Goal: Check status: Check status

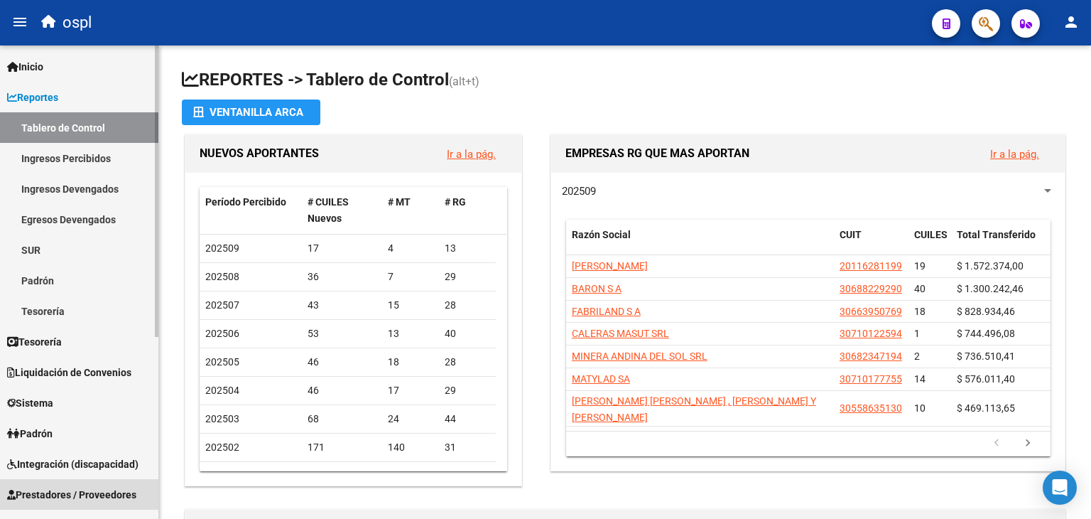
click at [80, 487] on span "Prestadores / Proveedores" at bounding box center [71, 495] width 129 height 16
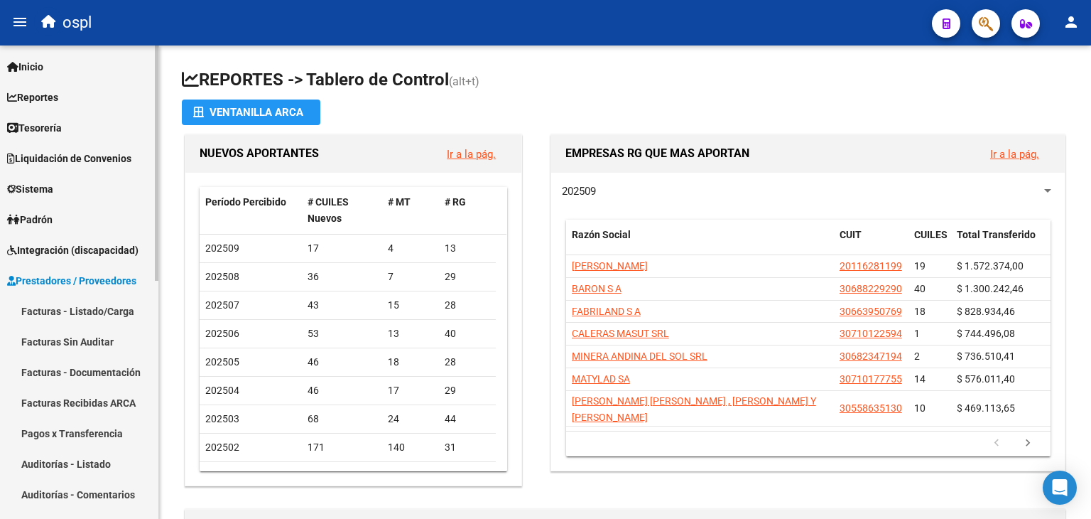
click at [87, 302] on link "Facturas - Listado/Carga" at bounding box center [79, 311] width 158 height 31
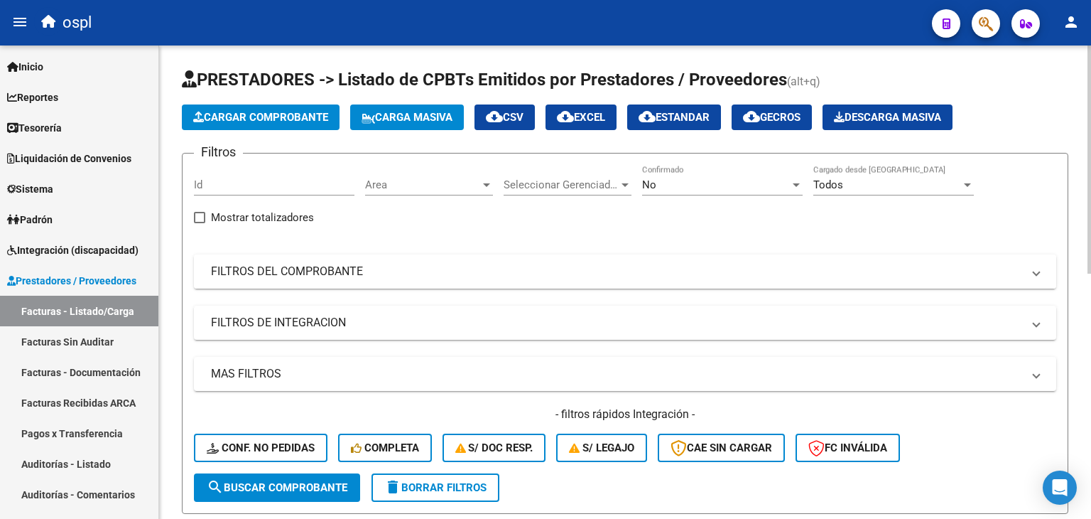
click at [878, 274] on mat-panel-title "FILTROS DEL COMPROBANTE" at bounding box center [616, 272] width 811 height 16
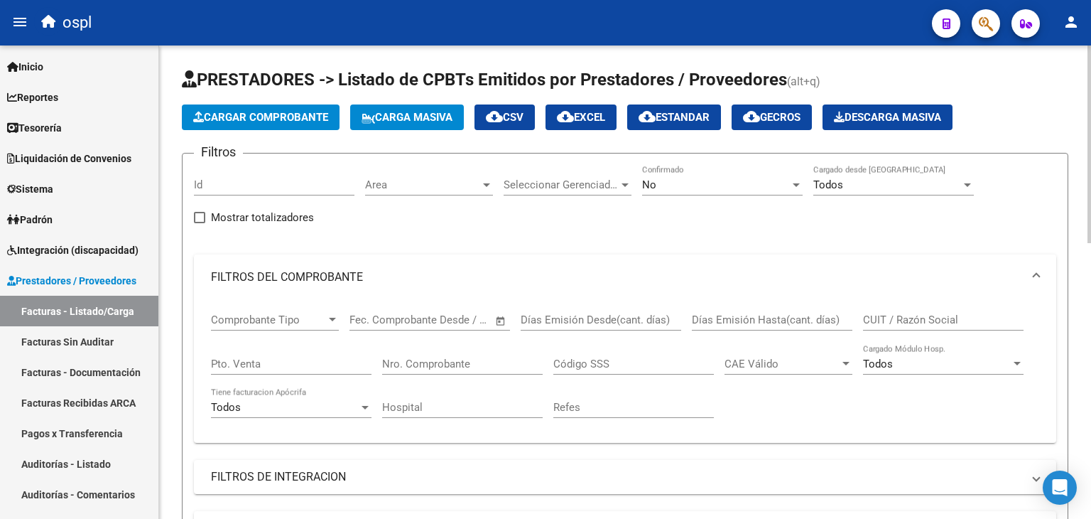
click at [915, 323] on input "CUIT / Razón Social" at bounding box center [943, 319] width 161 height 13
paste input "20261594944"
type input "20261594944"
click at [732, 180] on div "No" at bounding box center [716, 184] width 148 height 13
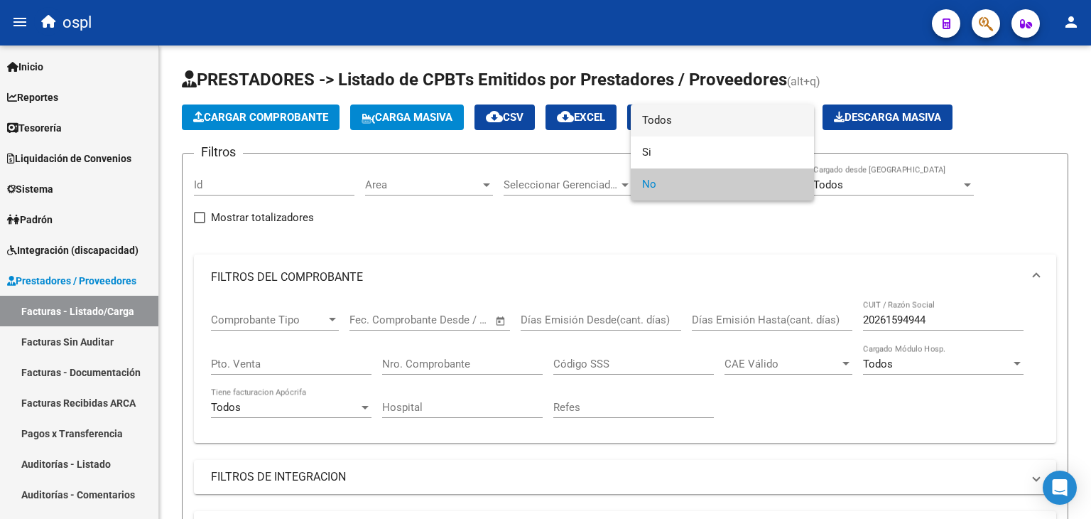
click at [713, 115] on span "Todos" at bounding box center [722, 120] width 161 height 32
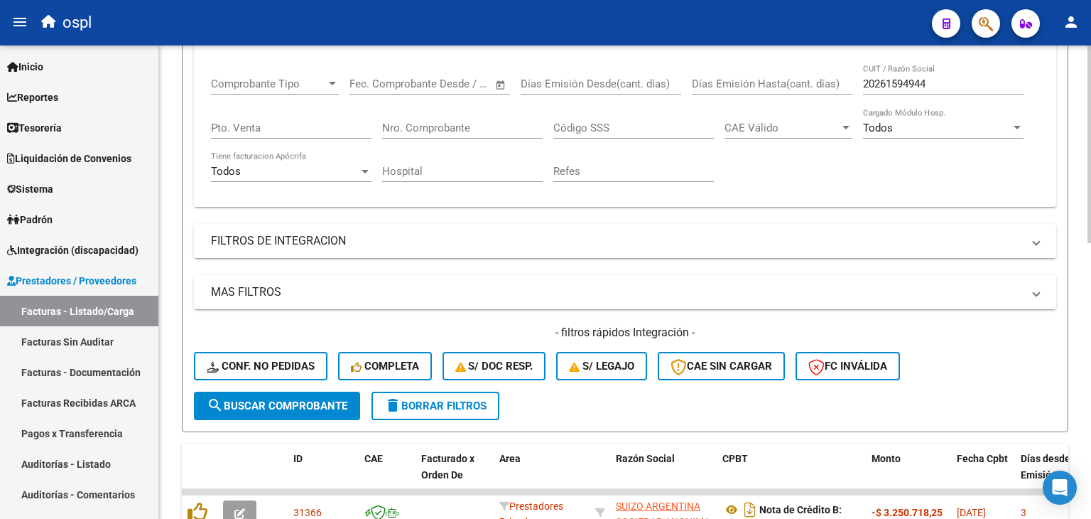
scroll to position [244, 0]
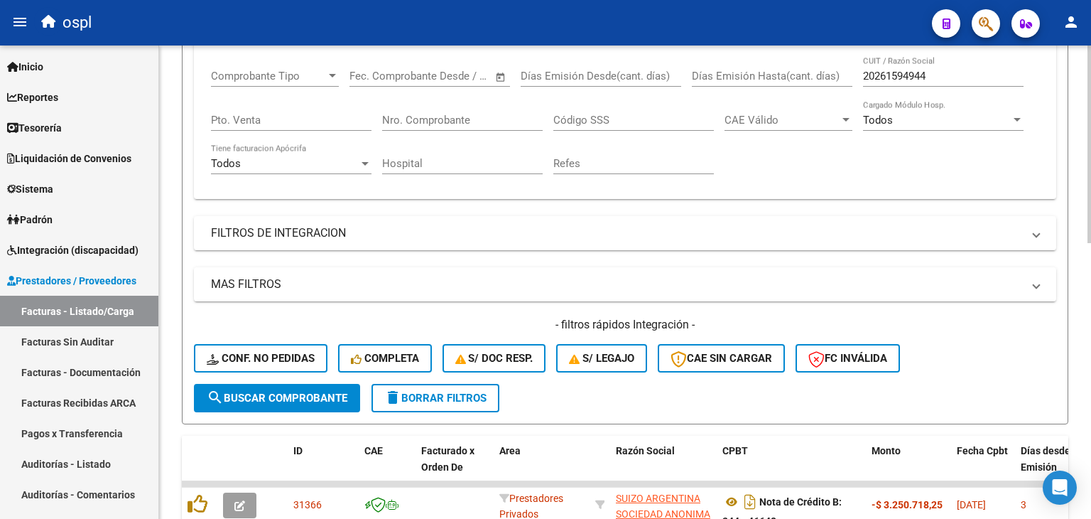
click at [312, 399] on span "search Buscar Comprobante" at bounding box center [277, 397] width 141 height 13
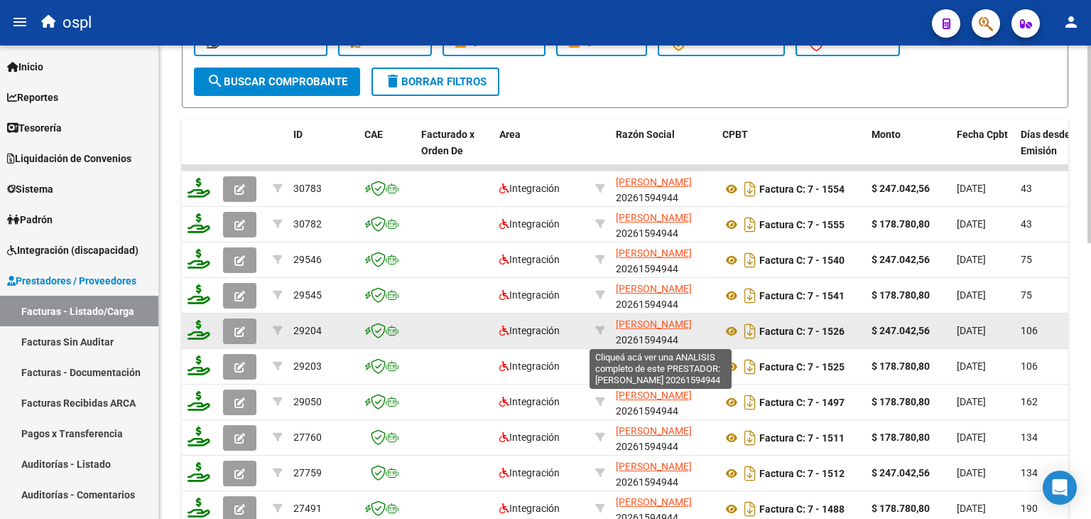
scroll to position [18, 0]
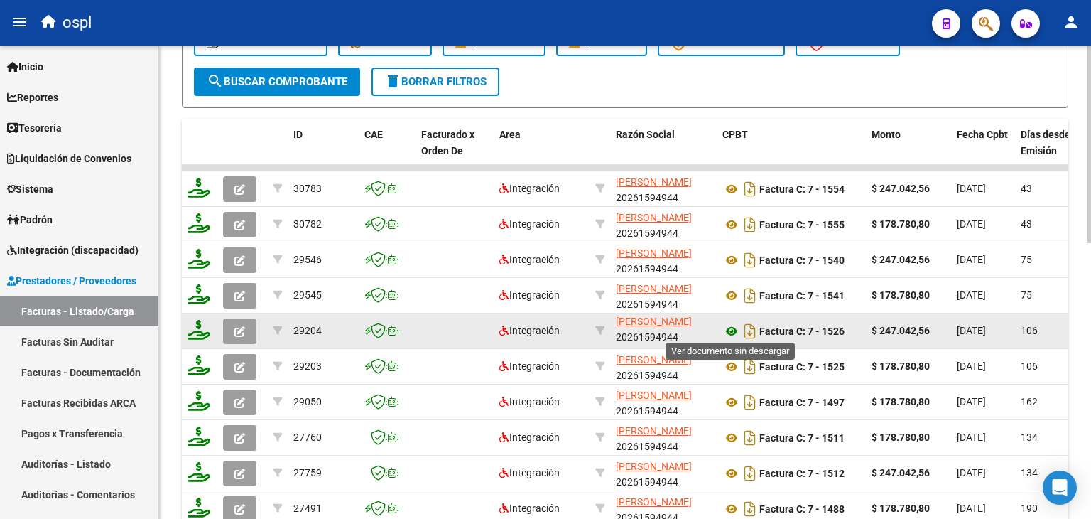
click at [738, 327] on icon at bounding box center [731, 331] width 18 height 17
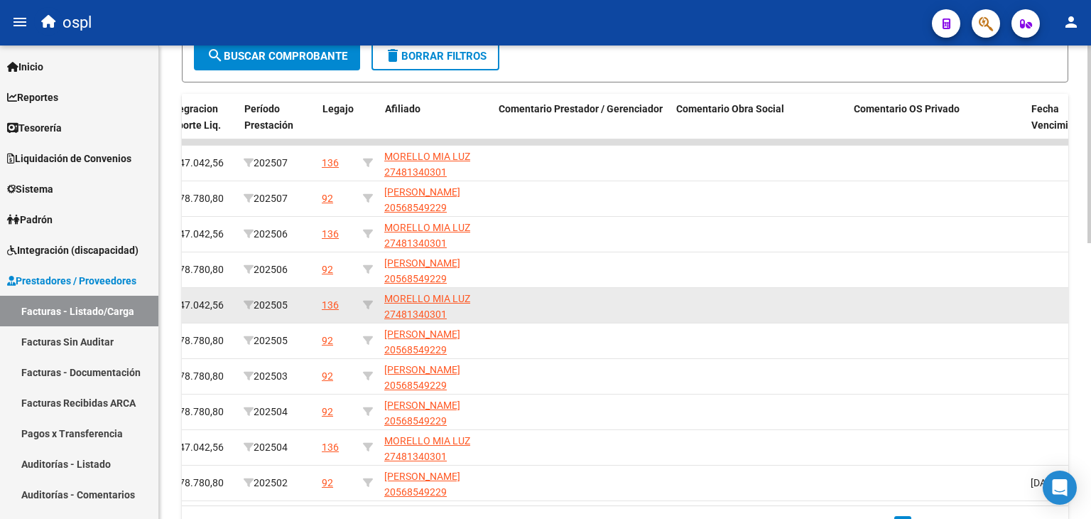
scroll to position [0, 1988]
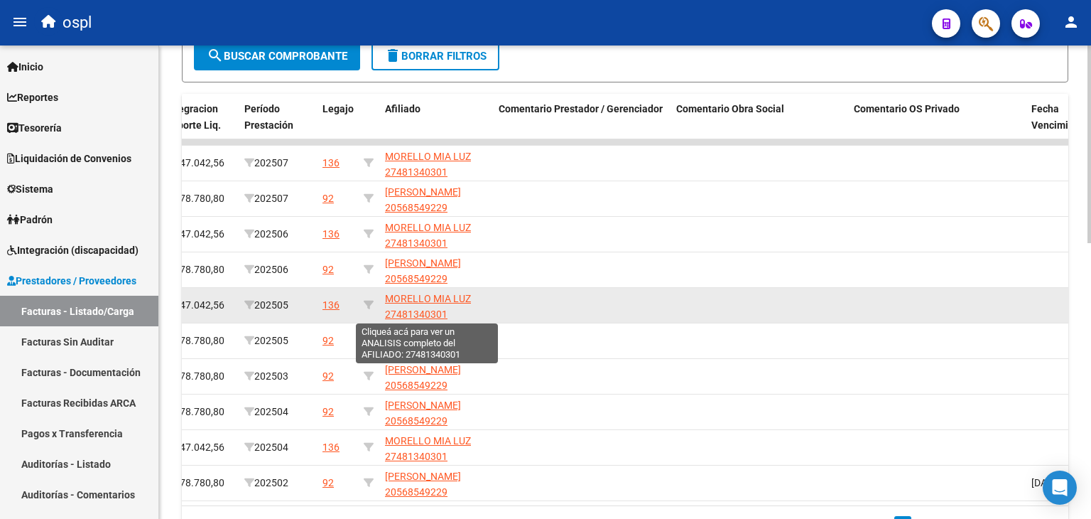
click at [435, 314] on span "MORELLO MIA LUZ 27481340301" at bounding box center [428, 307] width 86 height 28
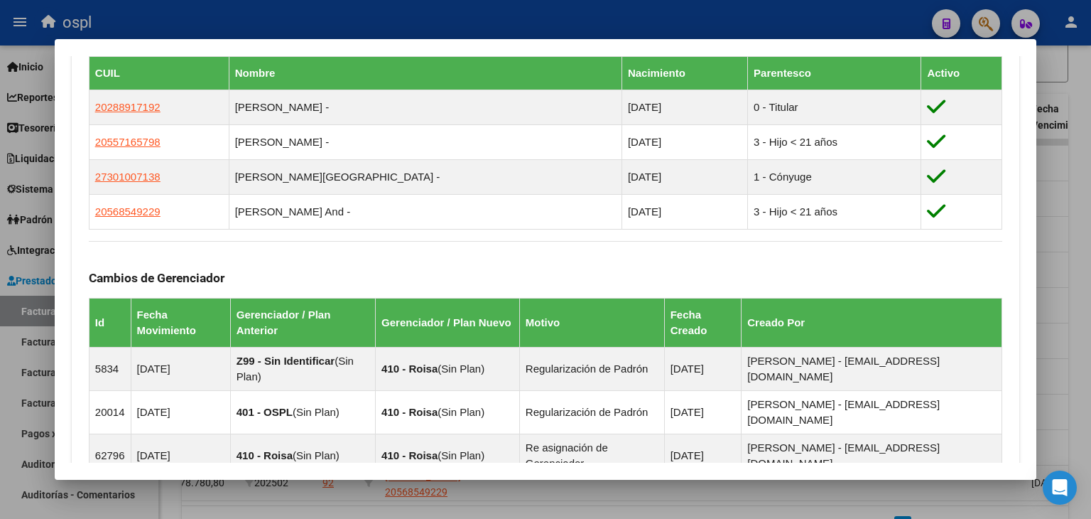
scroll to position [1191, 0]
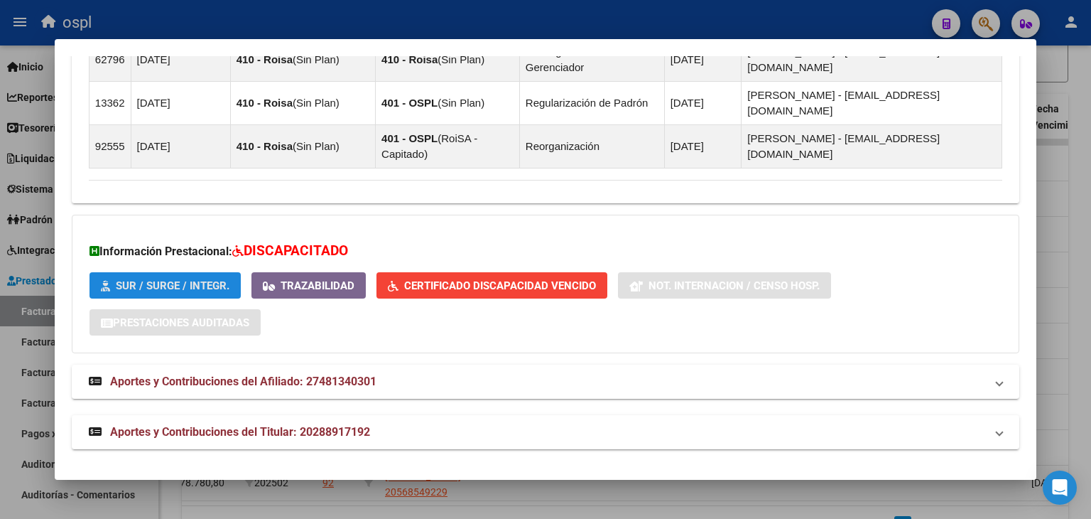
click at [180, 288] on span "SUR / SURGE / INTEGR." at bounding box center [173, 285] width 114 height 13
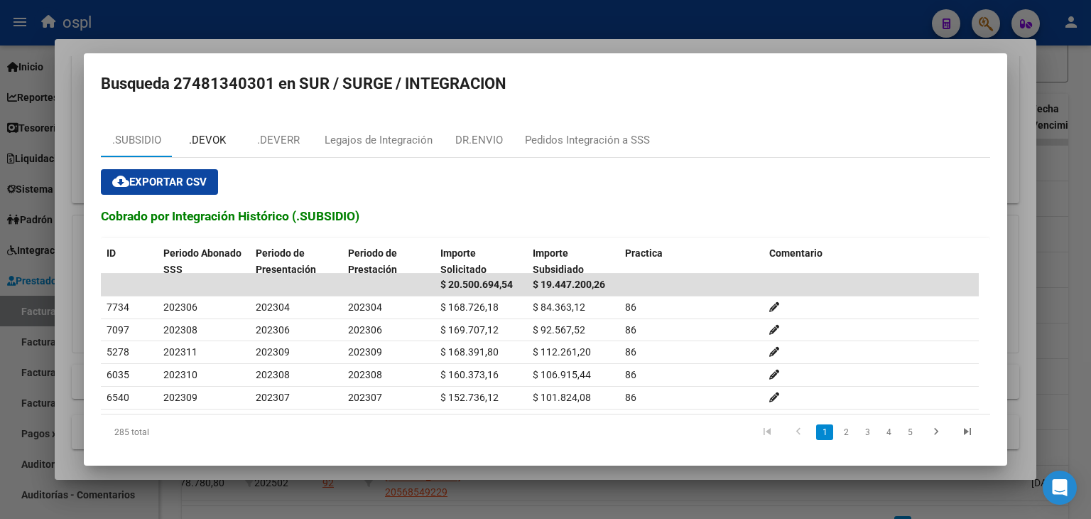
click at [208, 141] on div ".DEVOK" at bounding box center [207, 140] width 37 height 16
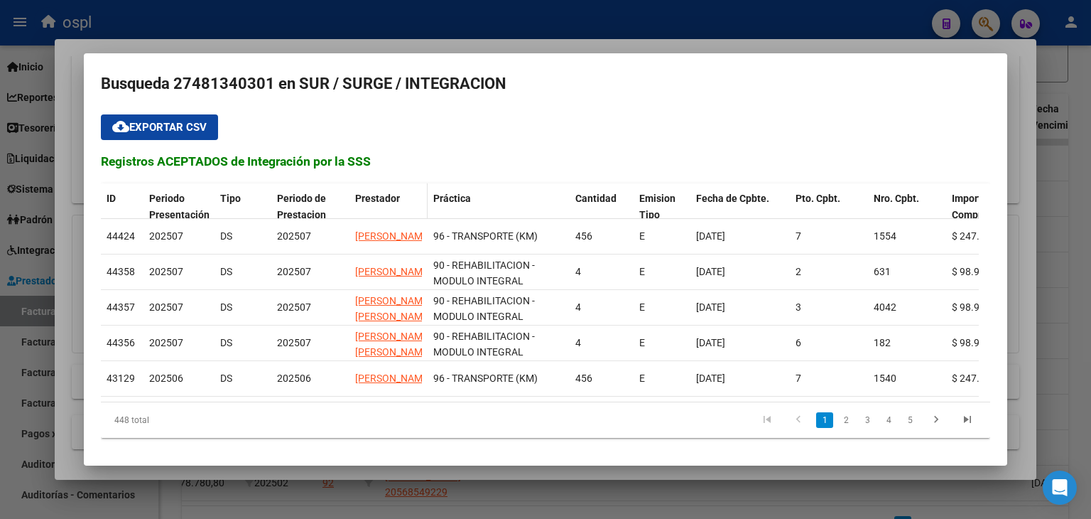
scroll to position [65, 0]
click at [931, 415] on icon "go to next page" at bounding box center [936, 421] width 18 height 17
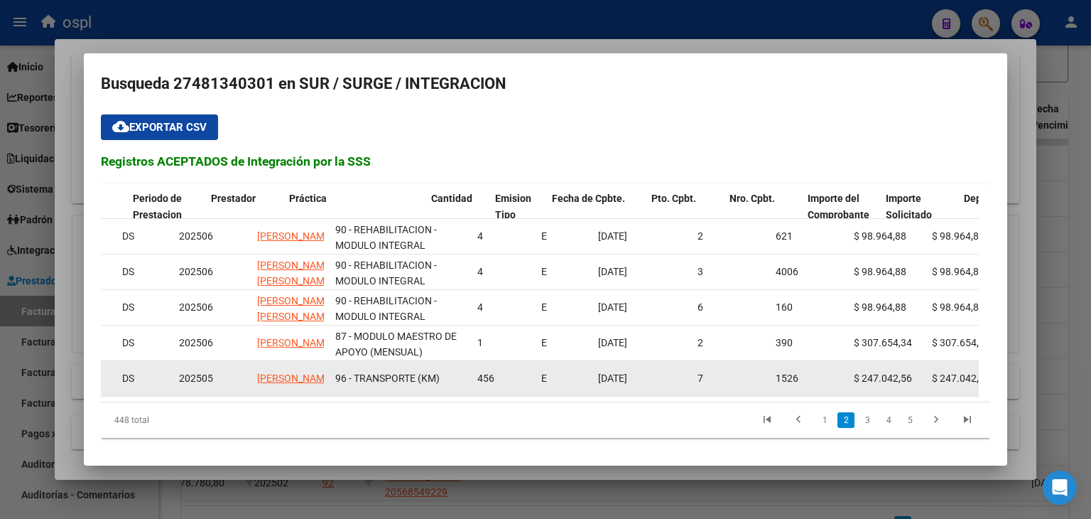
scroll to position [0, 146]
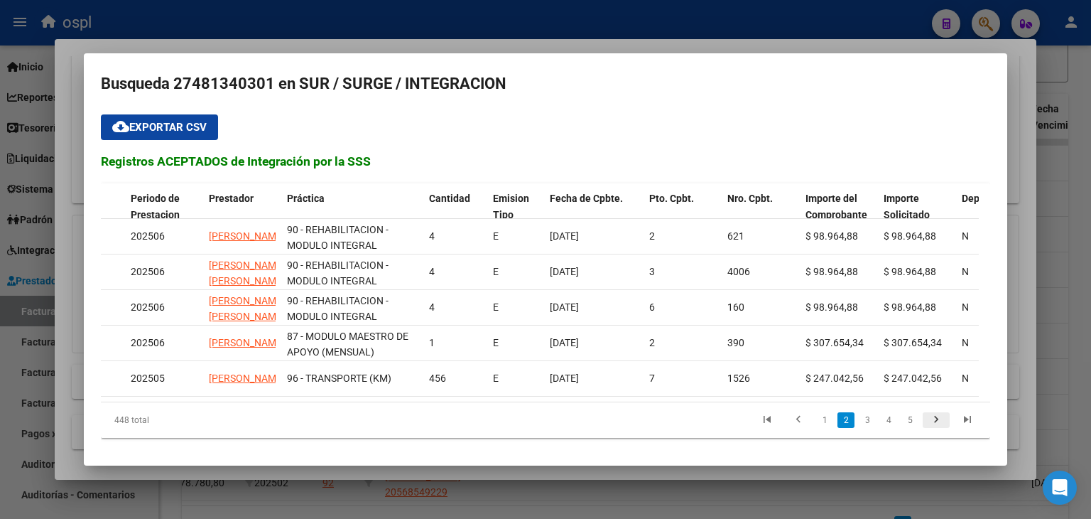
click at [938, 423] on link "go to next page" at bounding box center [936, 420] width 27 height 16
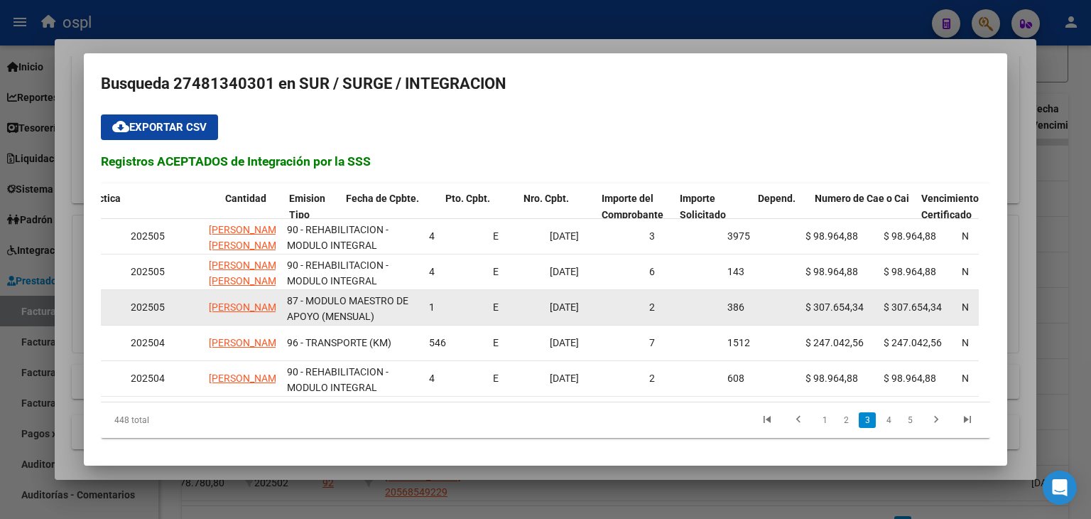
scroll to position [0, 352]
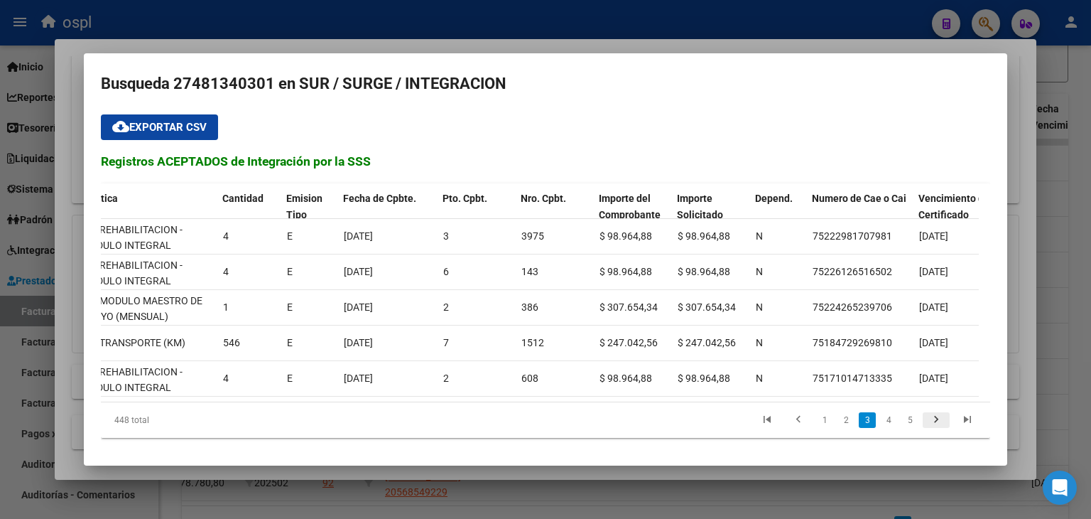
click at [927, 420] on icon "go to next page" at bounding box center [936, 421] width 18 height 17
click at [789, 416] on icon "go to previous page" at bounding box center [798, 421] width 18 height 17
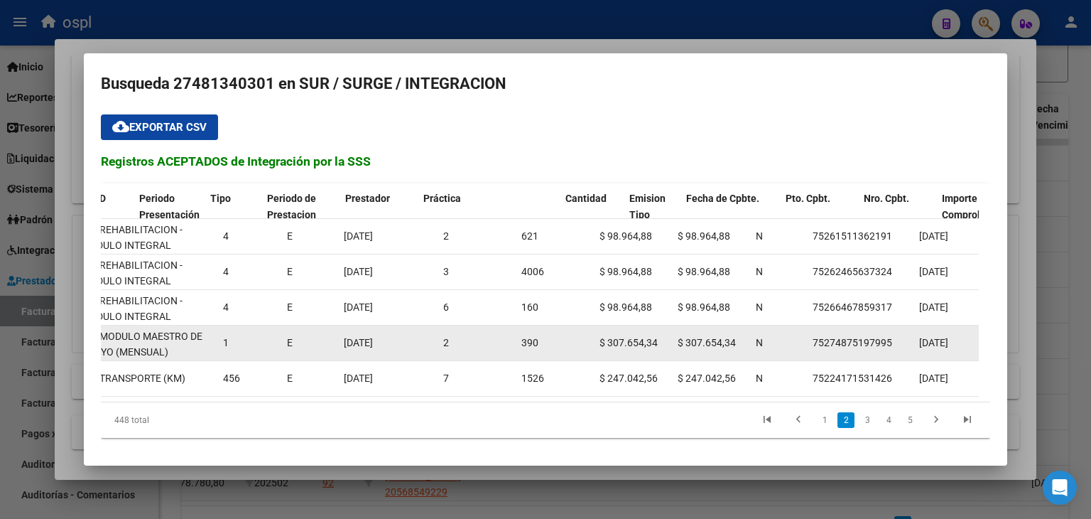
scroll to position [0, 0]
